Goal: Information Seeking & Learning: Learn about a topic

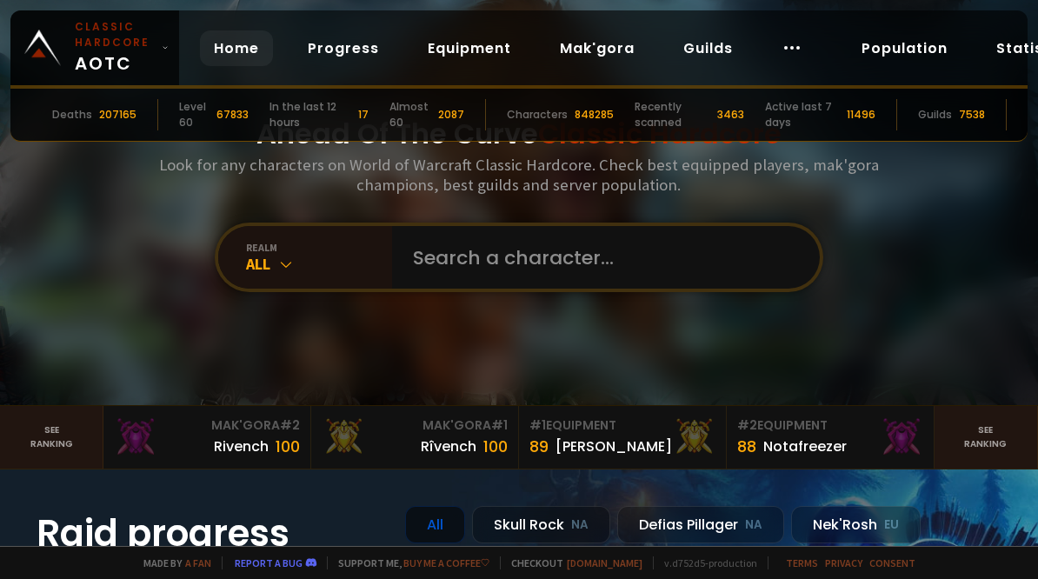
click at [450, 48] on link "Equipment" at bounding box center [469, 48] width 111 height 36
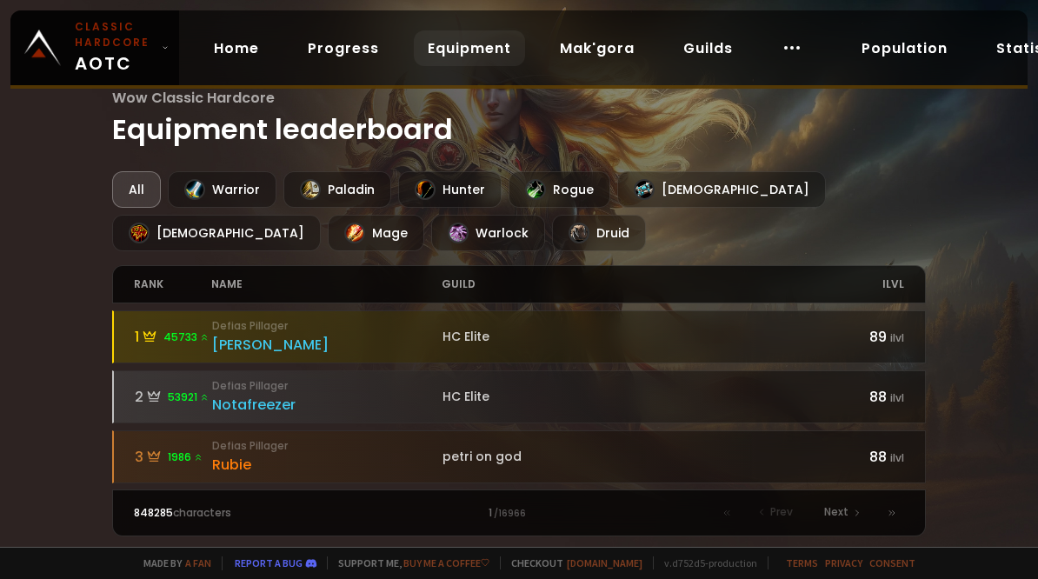
click at [659, 195] on div "[DEMOGRAPHIC_DATA]" at bounding box center [721, 189] width 209 height 37
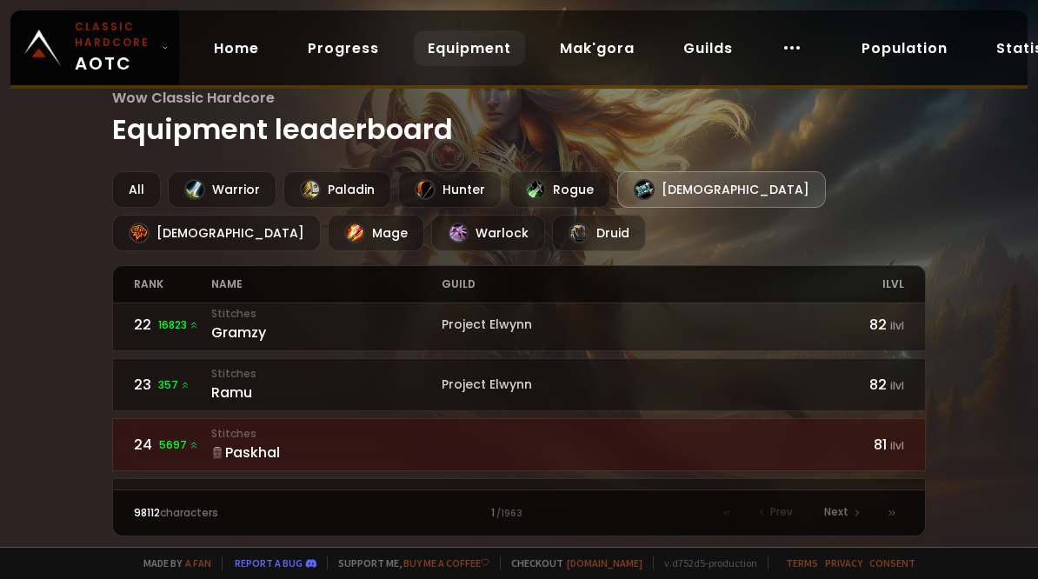
scroll to position [1273, 0]
click at [448, 238] on div at bounding box center [458, 233] width 21 height 21
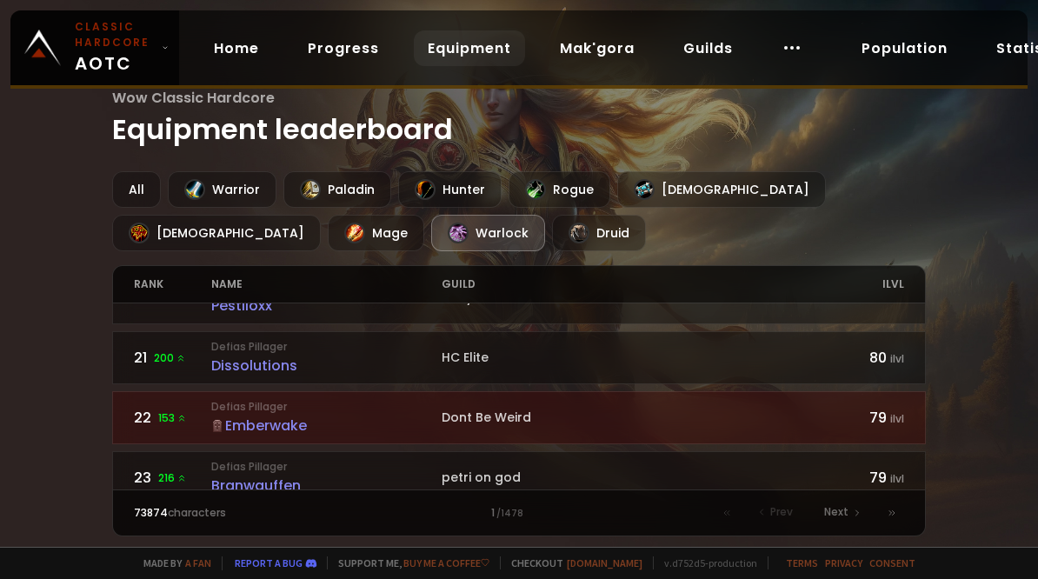
scroll to position [1183, 0]
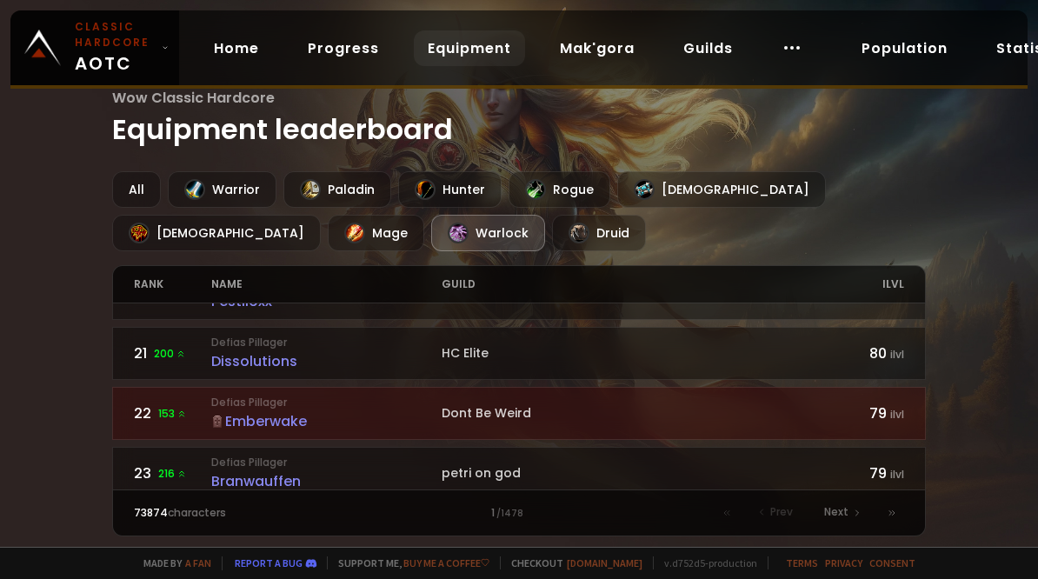
click at [327, 49] on link "Progress" at bounding box center [343, 48] width 99 height 36
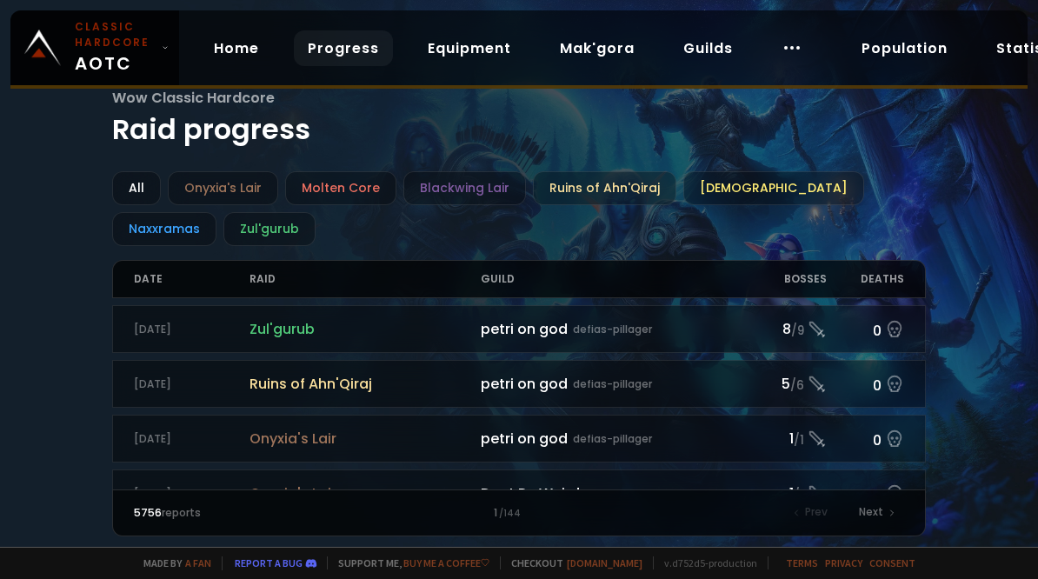
click at [162, 52] on icon at bounding box center [165, 48] width 7 height 12
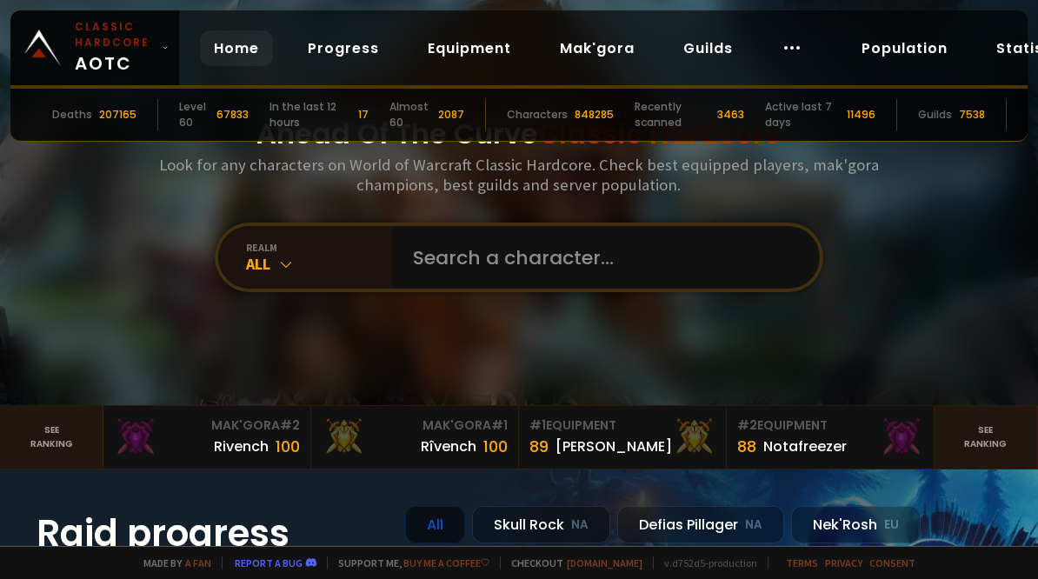
click at [879, 48] on link "Population" at bounding box center [905, 48] width 114 height 36
